Goal: Navigation & Orientation: Go to known website

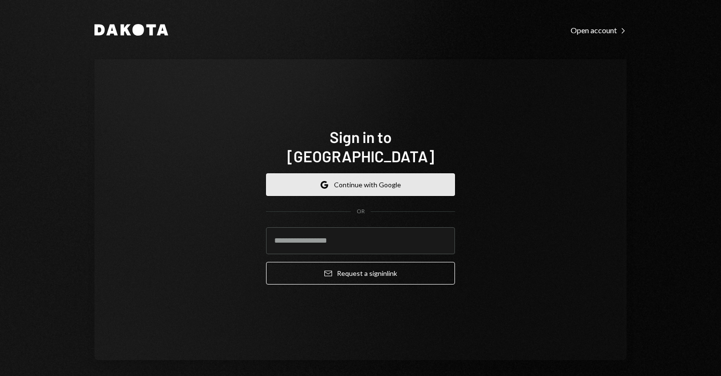
click at [335, 176] on button "Google Continue with Google" at bounding box center [360, 184] width 189 height 23
